Goal: Contribute content: Add original content to the website for others to see

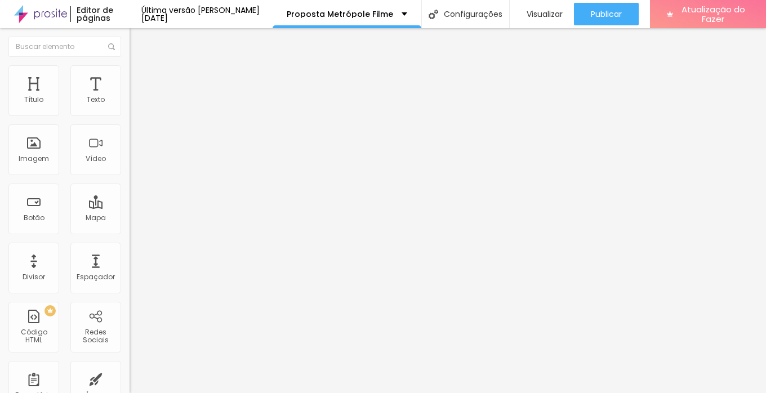
click at [129, 106] on input "[URL][DOMAIN_NAME]" at bounding box center [196, 100] width 135 height 11
paste input "[DOMAIN_NAME][URL]"
click at [129, 106] on input "[URL][DOMAIN_NAME]" at bounding box center [196, 100] width 135 height 11
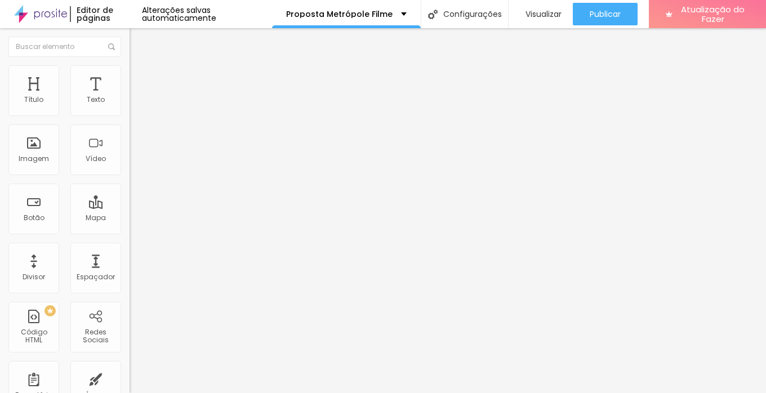
click at [129, 106] on input "[URL][DOMAIN_NAME]" at bounding box center [196, 100] width 135 height 11
paste input "cmilxpGfvGk"
type input "[URL][DOMAIN_NAME]"
click at [138, 40] on img "button" at bounding box center [142, 41] width 9 height 9
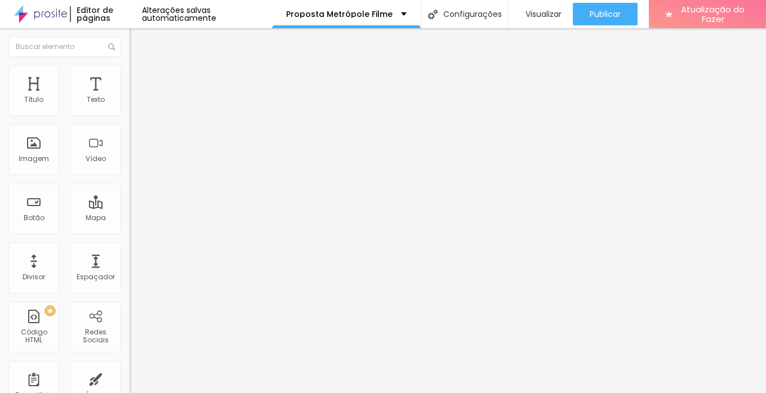
click at [129, 74] on li "Estilo" at bounding box center [193, 70] width 129 height 11
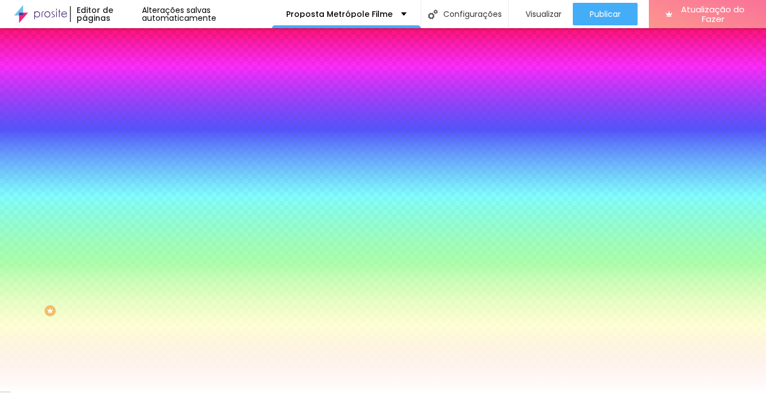
click at [129, 77] on li "Avançado" at bounding box center [193, 82] width 129 height 11
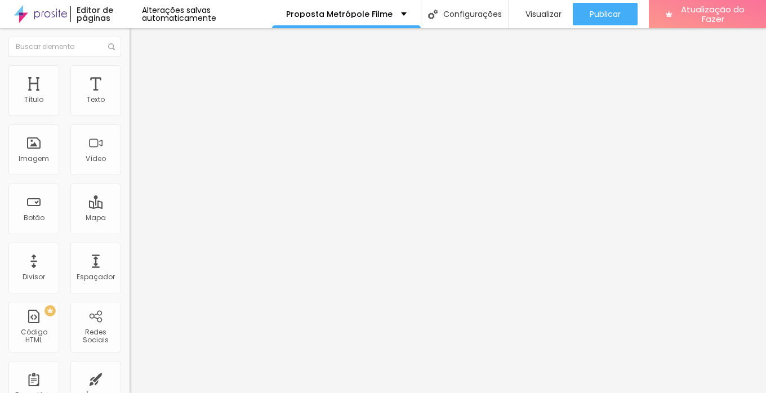
type input "0"
drag, startPoint x: 43, startPoint y: 113, endPoint x: 0, endPoint y: 104, distance: 44.2
type input "0"
click at [129, 218] on input "range" at bounding box center [165, 222] width 73 height 9
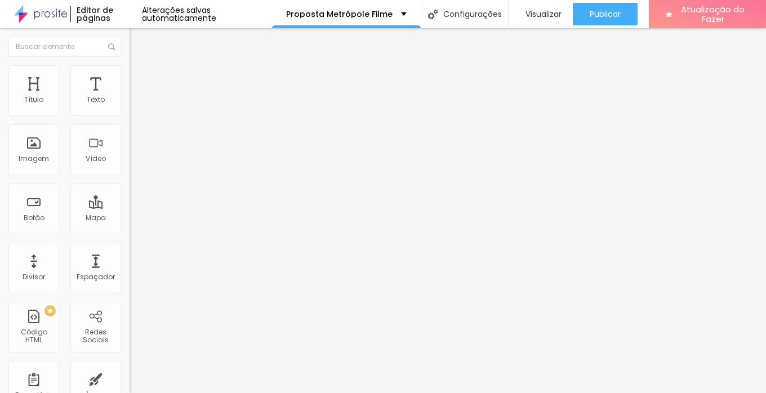
click at [138, 37] on img "button" at bounding box center [142, 41] width 9 height 9
click at [138, 44] on img "button" at bounding box center [142, 41] width 9 height 9
click at [138, 41] on img "button" at bounding box center [142, 41] width 9 height 9
